Goal: Information Seeking & Learning: Learn about a topic

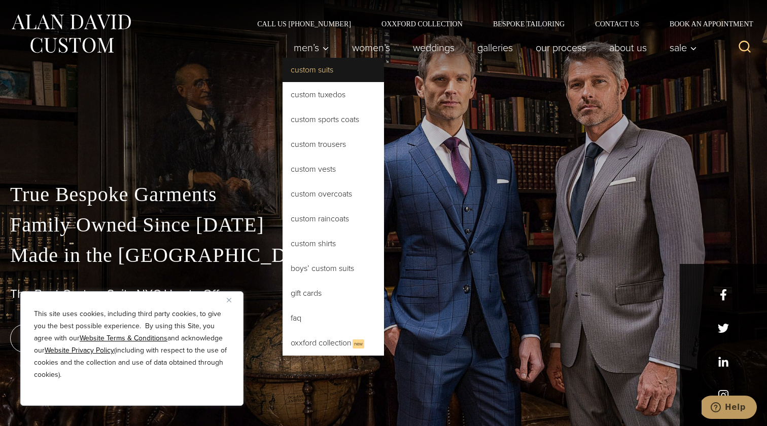
click at [305, 73] on link "Custom Suits" at bounding box center [332, 70] width 101 height 24
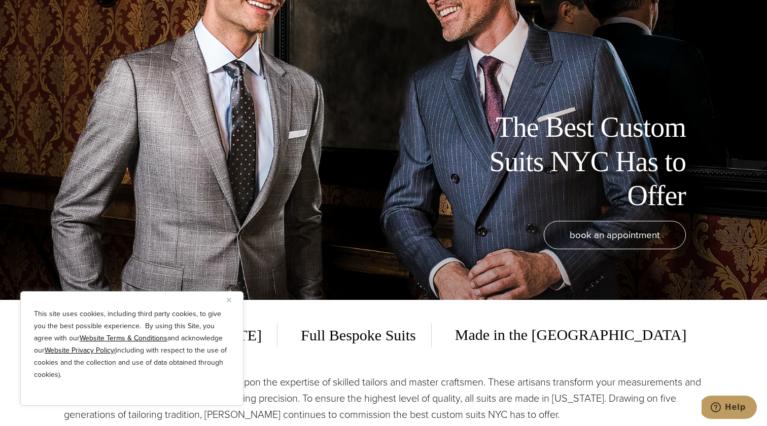
scroll to position [152, 0]
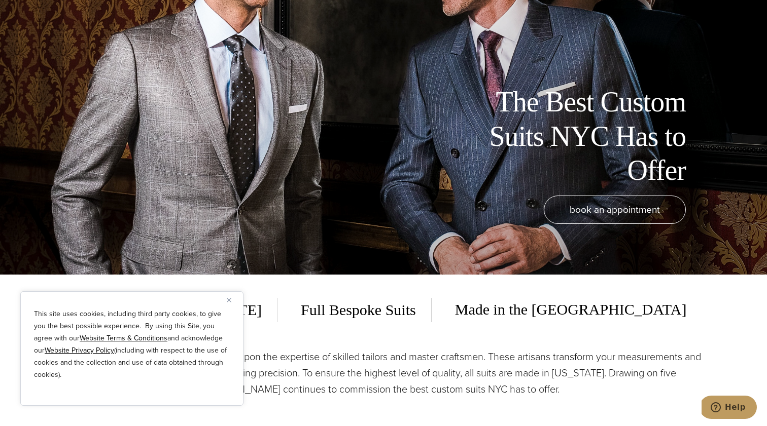
click at [228, 297] on button "Close" at bounding box center [233, 300] width 12 height 12
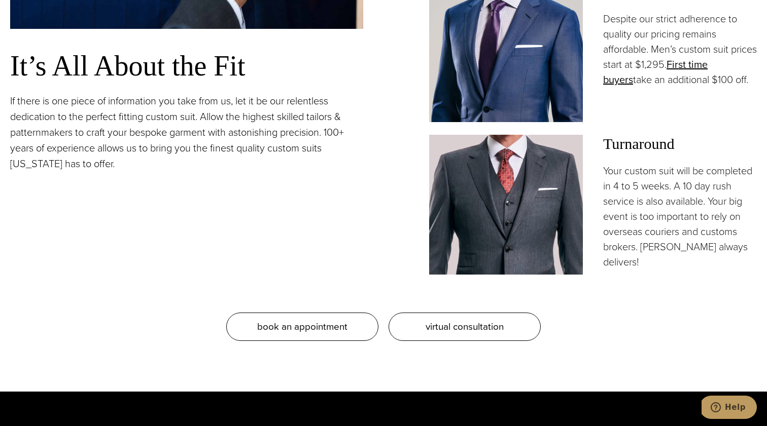
scroll to position [942, 0]
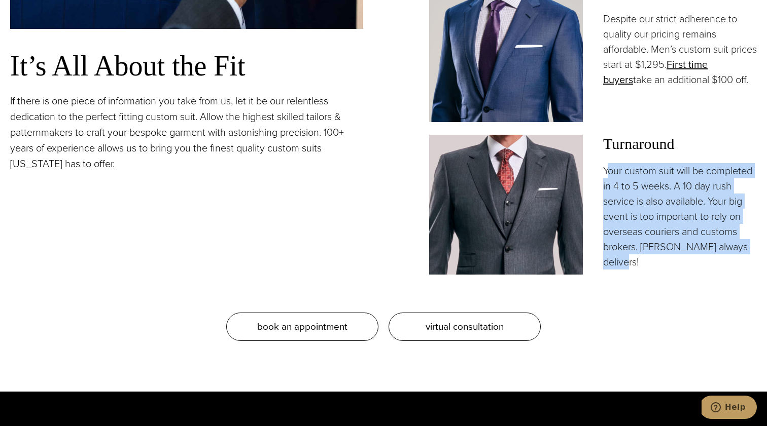
drag, startPoint x: 607, startPoint y: 170, endPoint x: 686, endPoint y: 268, distance: 125.4
click at [686, 268] on p "Your custom suit will be completed in 4 to 5 weeks. A 10 day rush service is al…" at bounding box center [680, 216] width 154 height 106
drag, startPoint x: 656, startPoint y: 263, endPoint x: 620, endPoint y: 191, distance: 80.9
click at [620, 191] on p "Your custom suit will be completed in 4 to 5 weeks. A 10 day rush service is al…" at bounding box center [680, 216] width 154 height 106
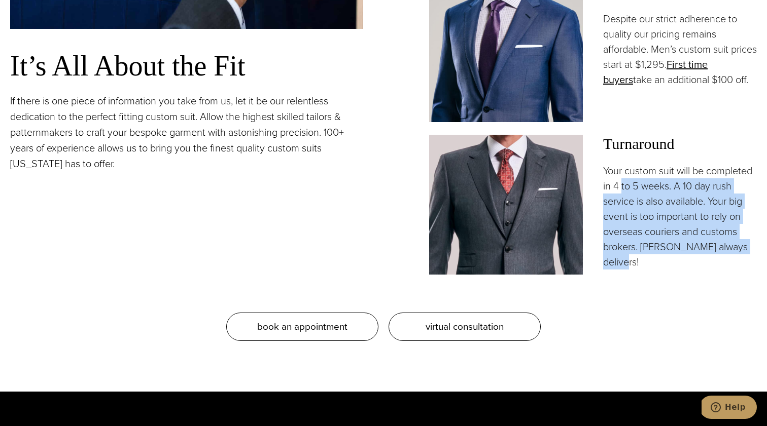
click at [620, 191] on p "Your custom suit will be completed in 4 to 5 weeks. A 10 day rush service is al…" at bounding box center [680, 216] width 154 height 106
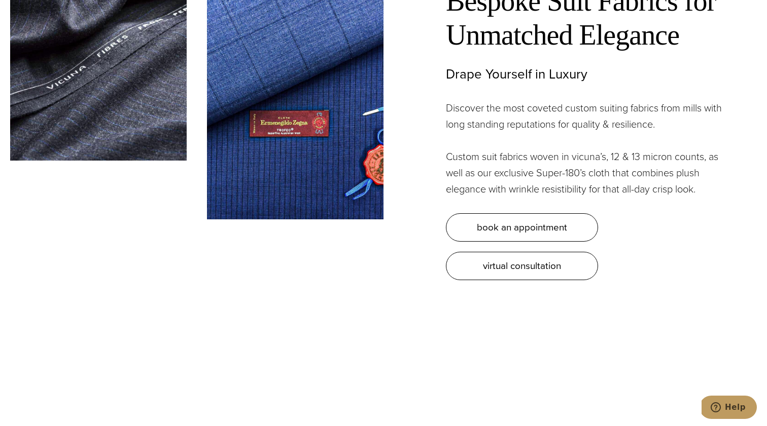
scroll to position [2829, 0]
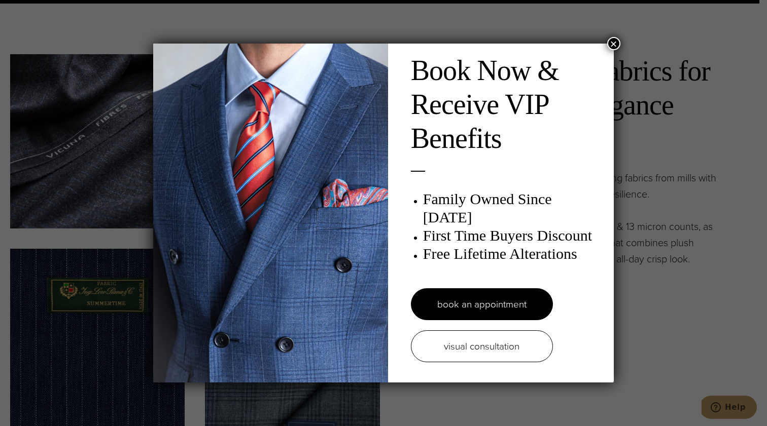
click at [618, 42] on button "×" at bounding box center [613, 43] width 13 height 13
